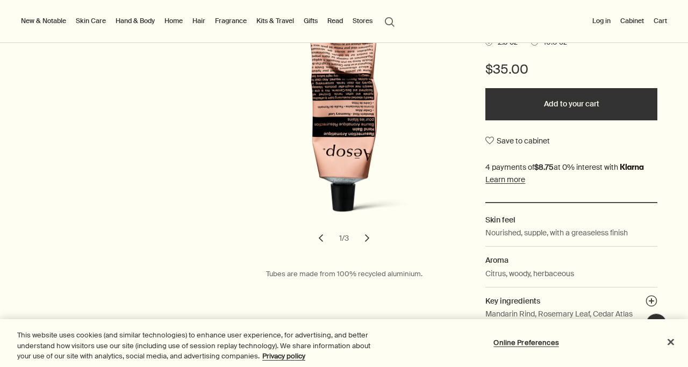
scroll to position [263, 0]
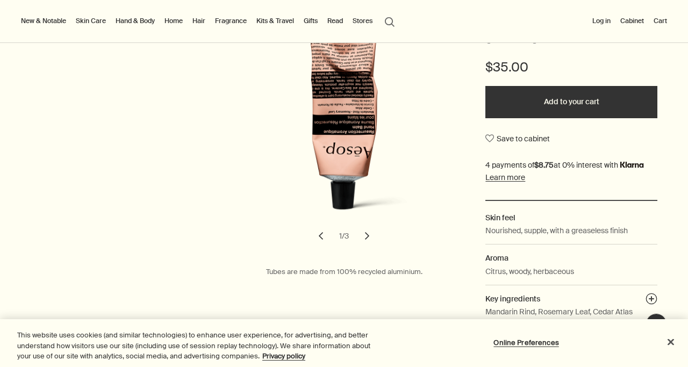
click at [364, 235] on button "chevron" at bounding box center [367, 236] width 24 height 24
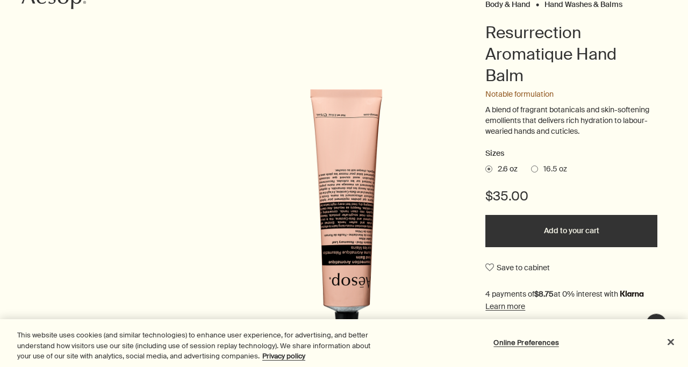
scroll to position [0, 0]
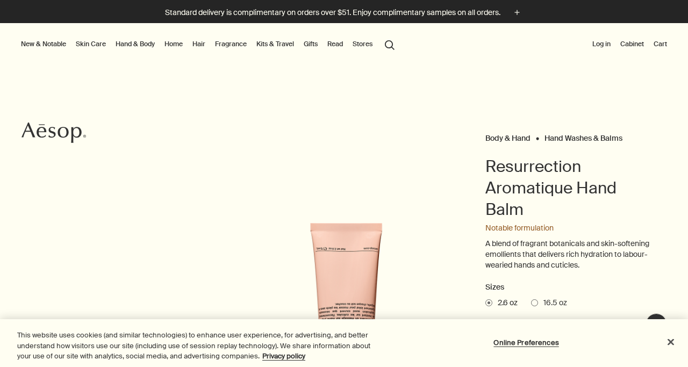
click at [136, 41] on link "Hand & Body" at bounding box center [135, 44] width 44 height 13
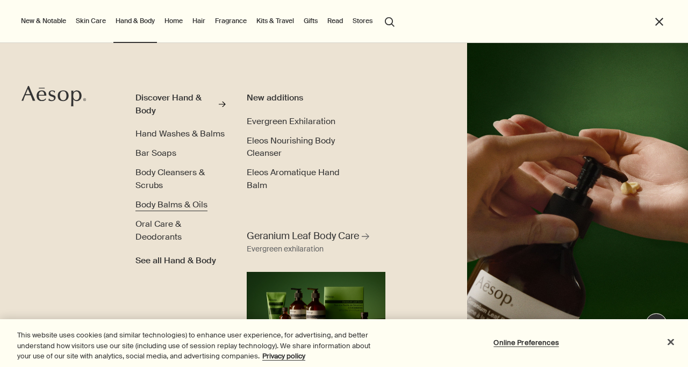
click at [161, 202] on span "Body Balms & Oils" at bounding box center [171, 204] width 72 height 11
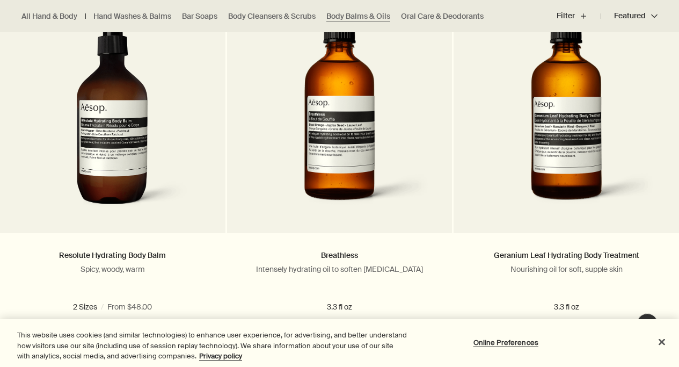
scroll to position [747, 0]
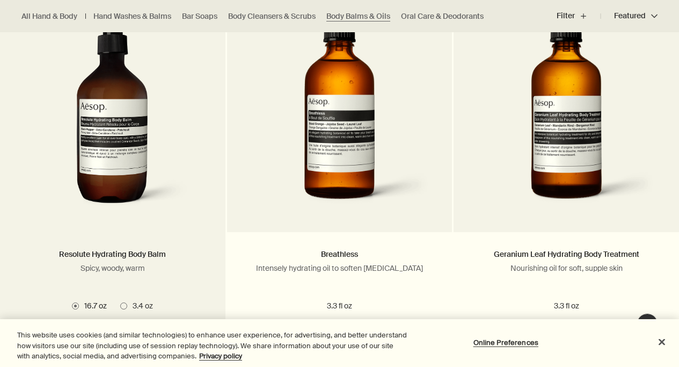
click at [99, 157] on img at bounding box center [113, 116] width 161 height 199
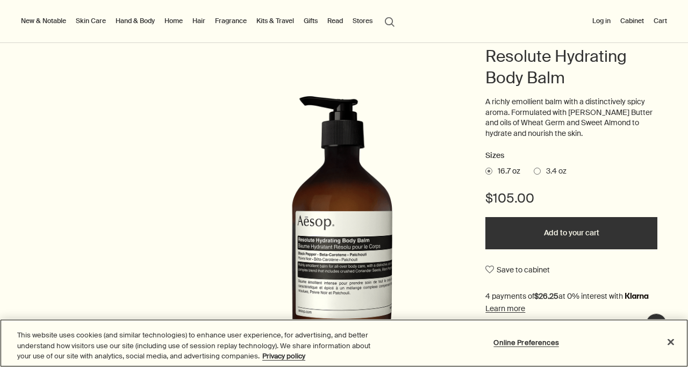
scroll to position [108, 0]
